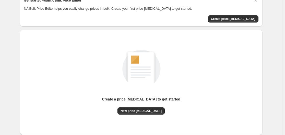
scroll to position [56, 0]
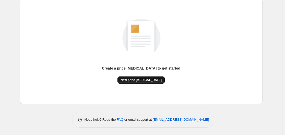
click at [133, 81] on span "New price change job" at bounding box center [141, 80] width 41 height 4
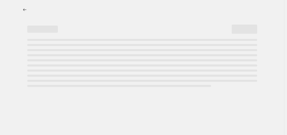
select select "percentage"
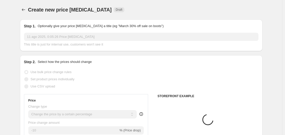
scroll to position [77, 0]
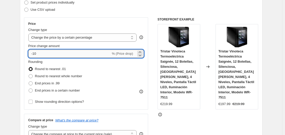
click at [74, 51] on input "-10" at bounding box center [69, 54] width 82 height 8
type input "-1"
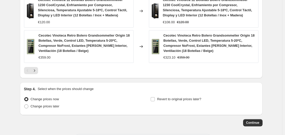
scroll to position [430, 0]
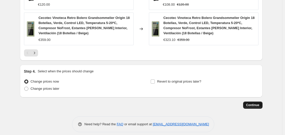
type input "-25"
click at [255, 103] on button "Continue" at bounding box center [252, 104] width 19 height 7
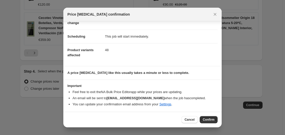
scroll to position [33, 0]
click at [198, 117] on button "Cancel" at bounding box center [190, 119] width 16 height 7
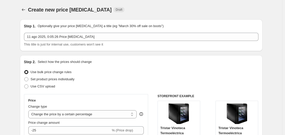
scroll to position [430, 0]
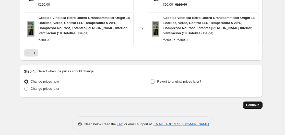
click at [246, 101] on button "Continue" at bounding box center [252, 104] width 19 height 7
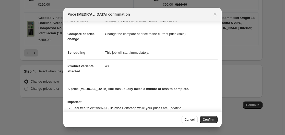
scroll to position [26, 0]
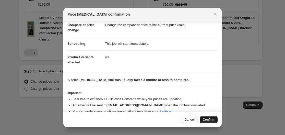
click at [208, 117] on button "Confirm" at bounding box center [209, 119] width 18 height 7
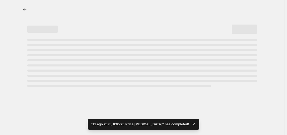
select select "percentage"
